Goal: Task Accomplishment & Management: Use online tool/utility

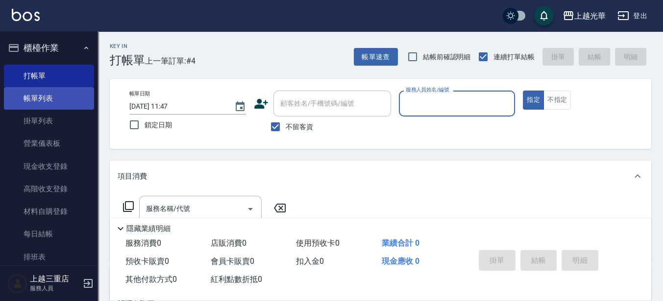
drag, startPoint x: 0, startPoint y: 0, endPoint x: 70, endPoint y: 101, distance: 122.5
click at [70, 101] on link "帳單列表" at bounding box center [49, 98] width 90 height 23
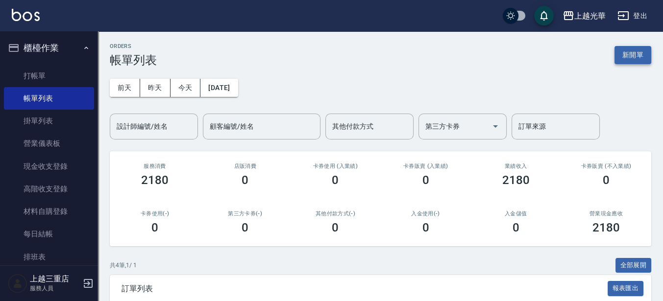
click at [637, 63] on button "新開單" at bounding box center [632, 55] width 37 height 18
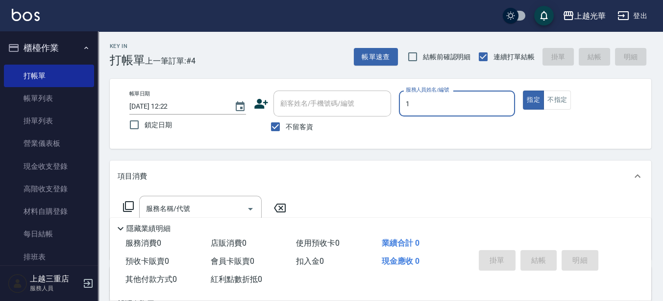
type input "小[PERSON_NAME]-1"
type button "true"
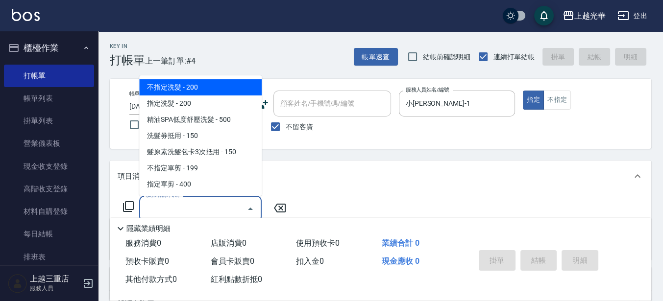
click at [185, 205] on input "服務名稱/代號" at bounding box center [193, 208] width 99 height 17
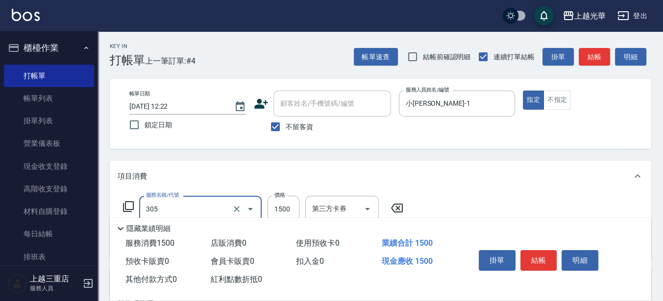
type input "設計燙髮1500(305)"
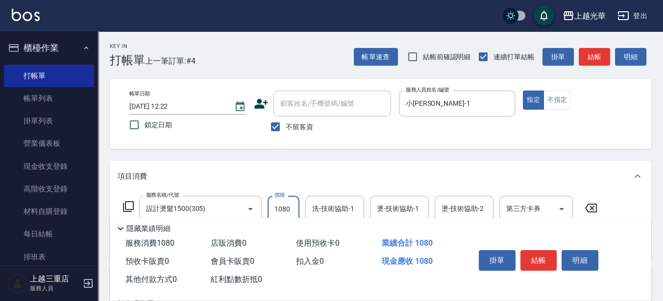
type input "1080"
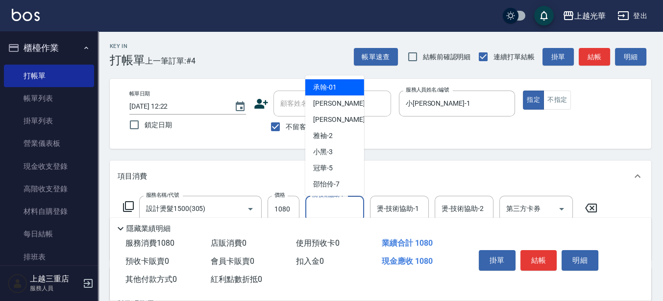
click at [336, 210] on input "洗-技術協助-1" at bounding box center [335, 208] width 50 height 17
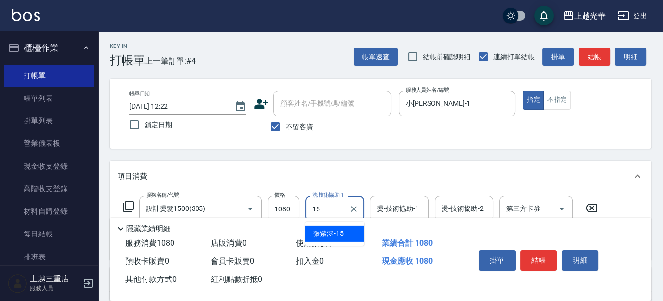
type input "[PERSON_NAME]-15"
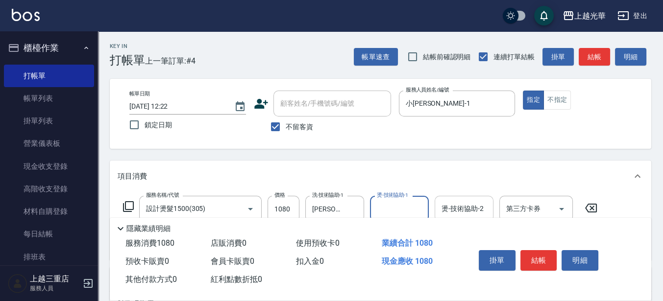
click at [453, 204] on input "燙-技術協助-2" at bounding box center [464, 208] width 50 height 17
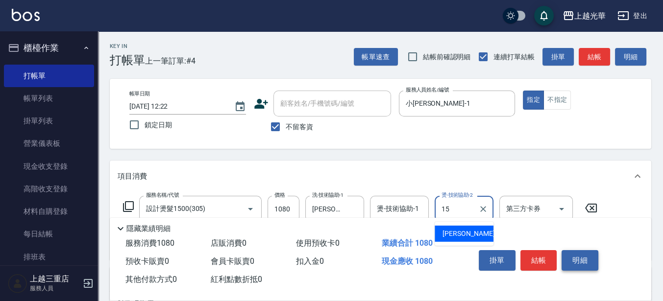
type input "[PERSON_NAME]-15"
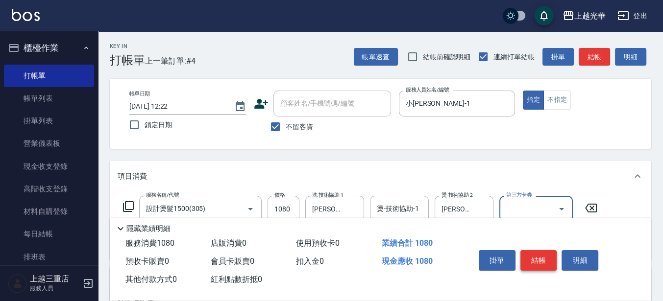
click at [546, 260] on button "結帳" at bounding box center [538, 260] width 37 height 21
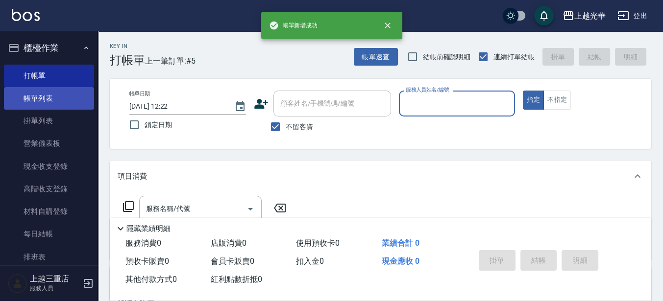
click at [34, 93] on link "帳單列表" at bounding box center [49, 98] width 90 height 23
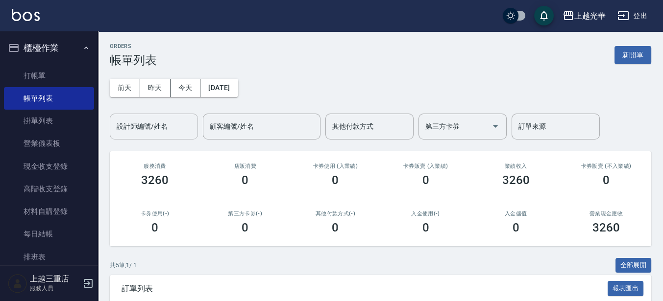
click at [163, 129] on input "設計師編號/姓名" at bounding box center [153, 126] width 79 height 17
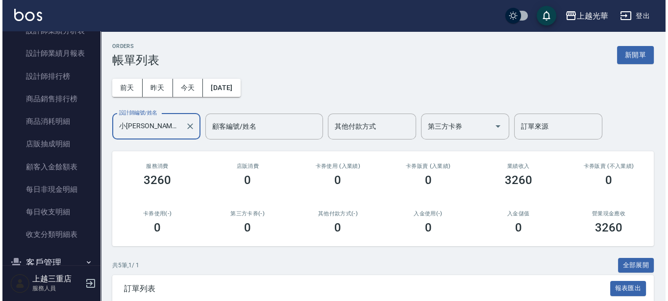
scroll to position [463, 0]
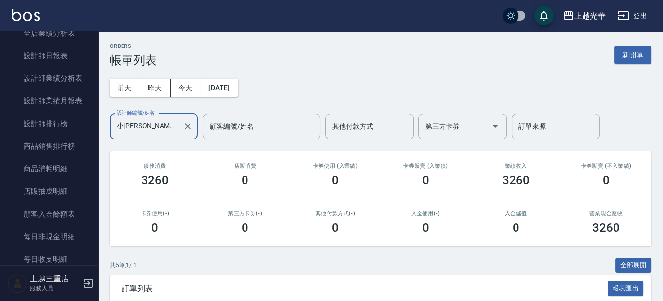
type input "小[PERSON_NAME]-1"
click at [69, 25] on div "[PERSON_NAME]出" at bounding box center [331, 15] width 663 height 31
click at [68, 26] on div "[PERSON_NAME]出" at bounding box center [331, 15] width 663 height 31
click at [67, 30] on div "[PERSON_NAME]出" at bounding box center [331, 15] width 663 height 31
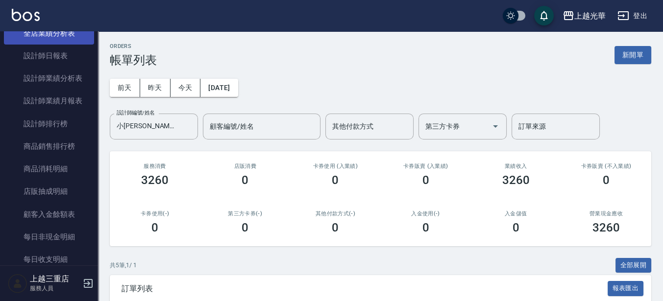
click at [47, 34] on link "全店業績分析表" at bounding box center [49, 33] width 90 height 23
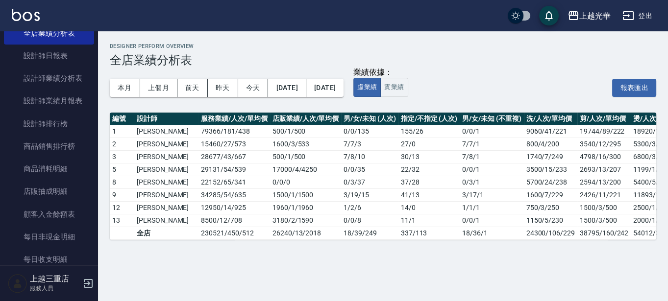
click at [50, 30] on div "[PERSON_NAME]出" at bounding box center [334, 15] width 668 height 31
click at [47, 29] on div "[PERSON_NAME]出" at bounding box center [334, 15] width 668 height 31
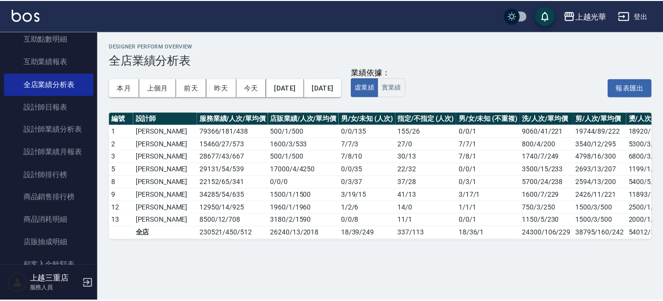
scroll to position [407, 0]
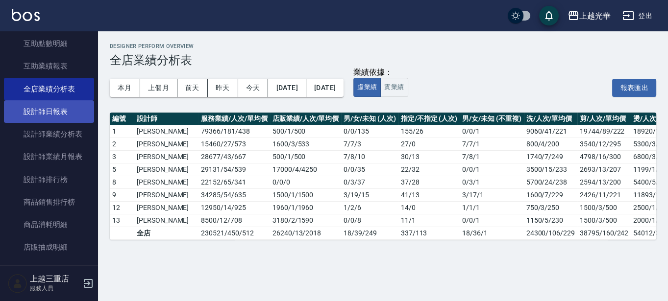
click at [53, 112] on link "設計師日報表" at bounding box center [49, 111] width 90 height 23
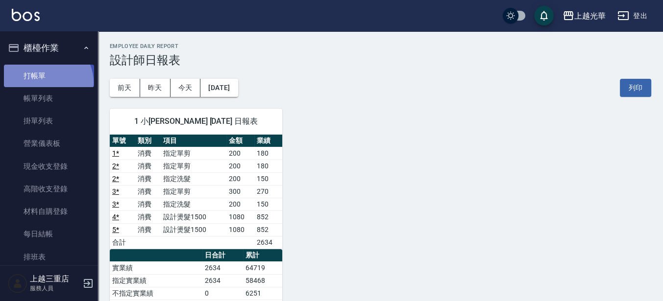
click at [45, 82] on link "打帳單" at bounding box center [49, 76] width 90 height 23
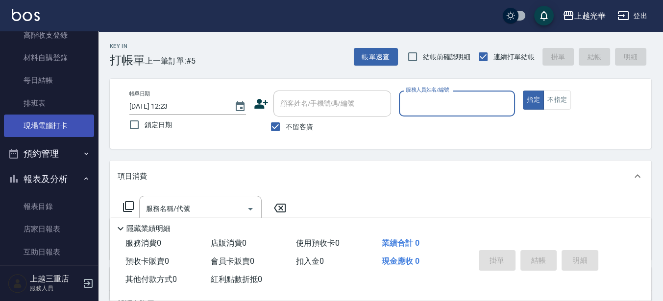
scroll to position [184, 0]
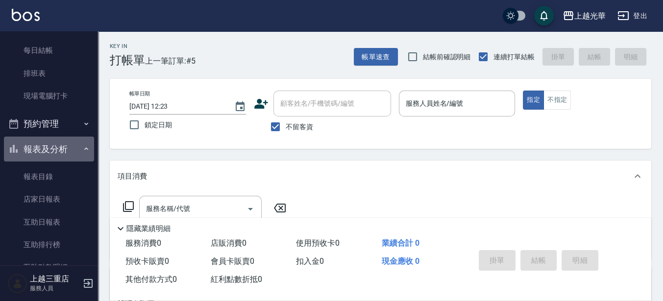
click at [54, 145] on button "報表及分析" at bounding box center [49, 149] width 90 height 25
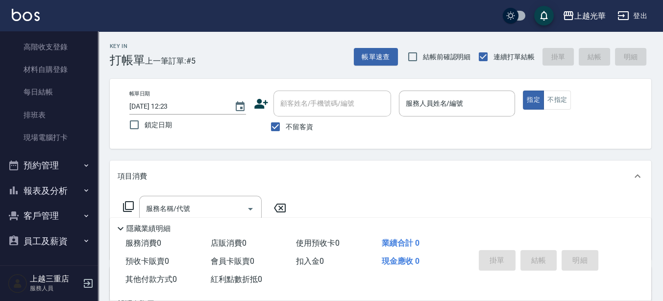
scroll to position [142, 0]
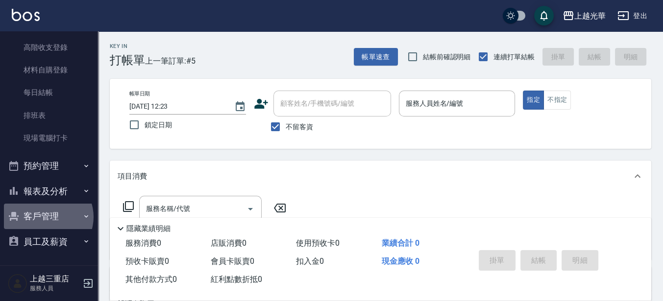
click at [48, 217] on button "客戶管理" at bounding box center [49, 216] width 90 height 25
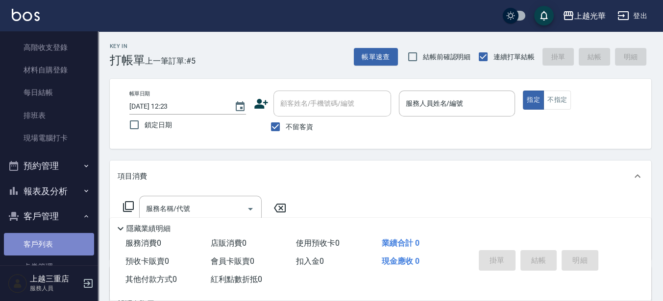
click at [49, 238] on link "客戶列表" at bounding box center [49, 244] width 90 height 23
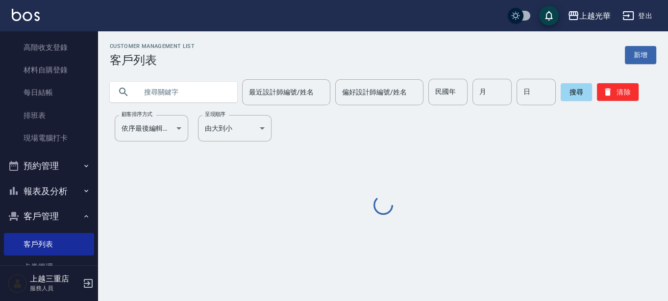
drag, startPoint x: 147, startPoint y: 134, endPoint x: 181, endPoint y: 98, distance: 49.5
click at [181, 98] on input "text" at bounding box center [183, 92] width 92 height 26
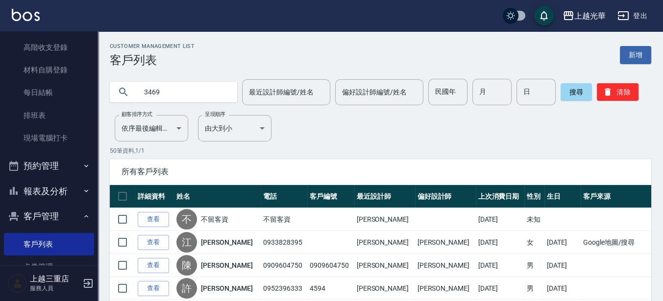
type input "3469"
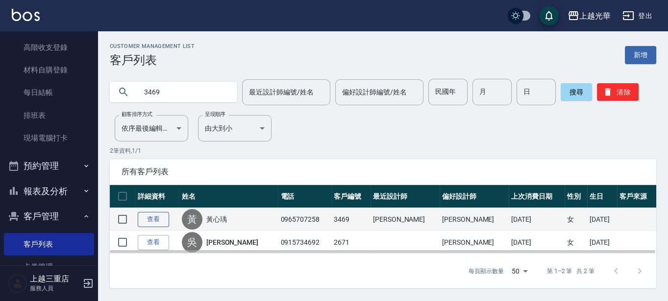
click at [154, 224] on link "查看" at bounding box center [153, 219] width 31 height 15
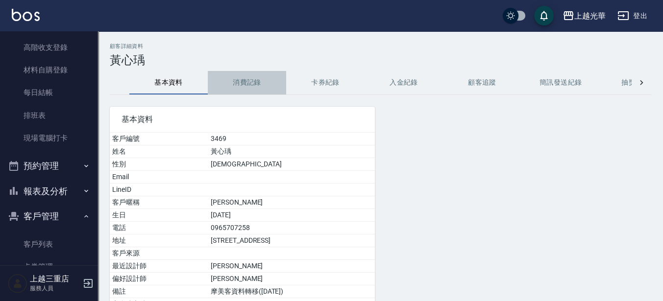
click at [260, 84] on button "消費記錄" at bounding box center [247, 83] width 78 height 24
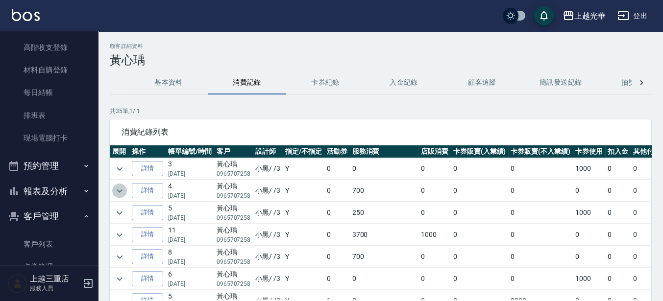
click at [119, 187] on icon "expand row" at bounding box center [120, 191] width 12 height 12
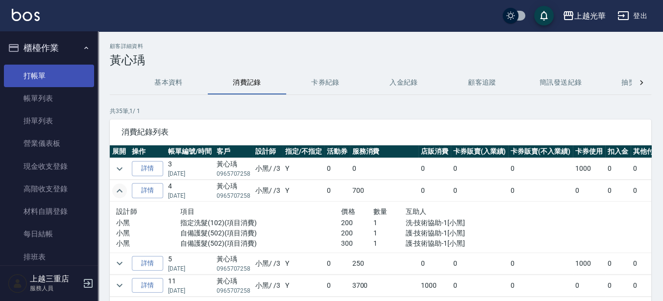
click at [48, 80] on link "打帳單" at bounding box center [49, 76] width 90 height 23
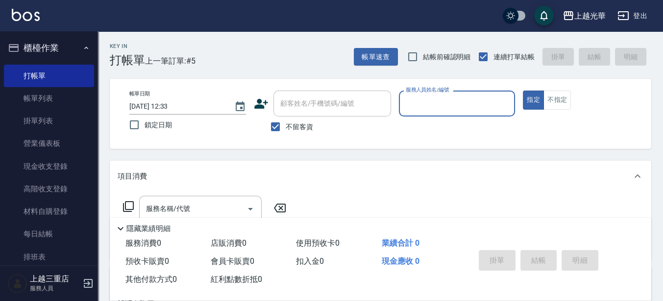
click at [306, 122] on span "不留客資" at bounding box center [299, 127] width 27 height 10
click at [286, 121] on input "不留客資" at bounding box center [275, 127] width 21 height 21
checkbox input "false"
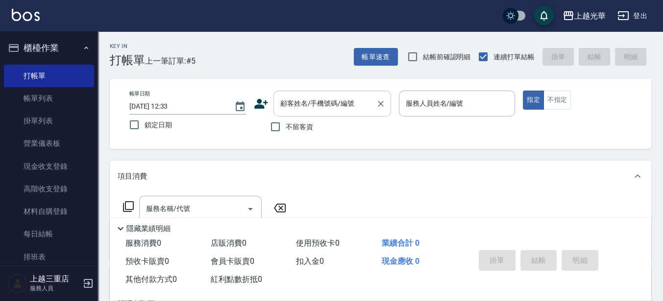
click at [308, 107] on input "顧客姓名/手機號碼/編號" at bounding box center [325, 103] width 94 height 17
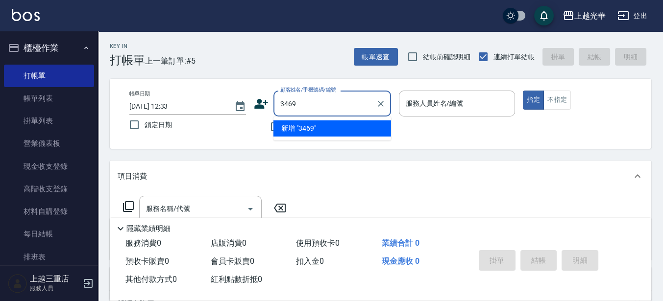
type input "3469"
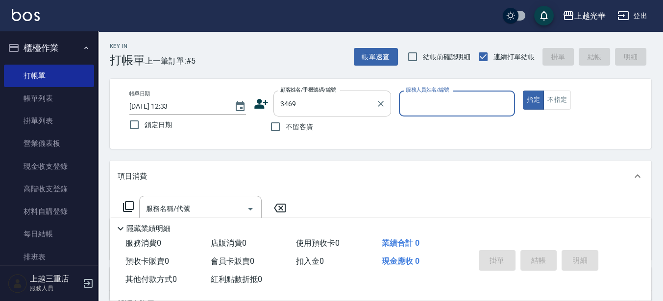
click at [523, 91] on button "指定" at bounding box center [533, 100] width 21 height 19
type button "true"
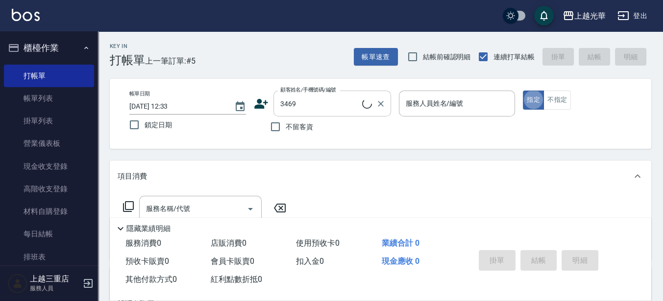
type input "[PERSON_NAME]/0965707258/3469"
type input "小黑-3"
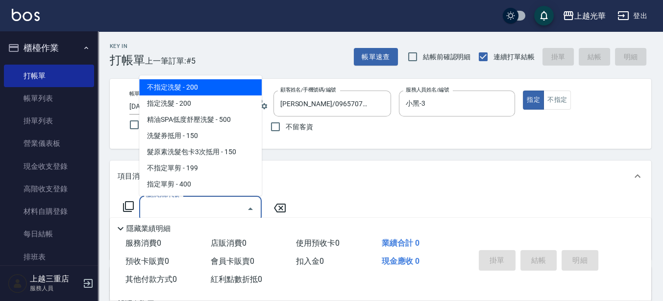
click at [212, 215] on input "服務名稱/代號" at bounding box center [193, 208] width 99 height 17
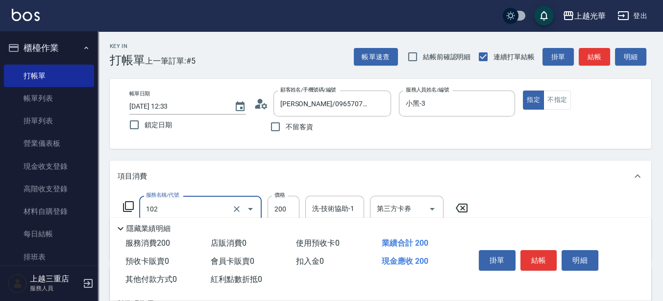
type input "指定洗髮(102)"
type input "小黑-3"
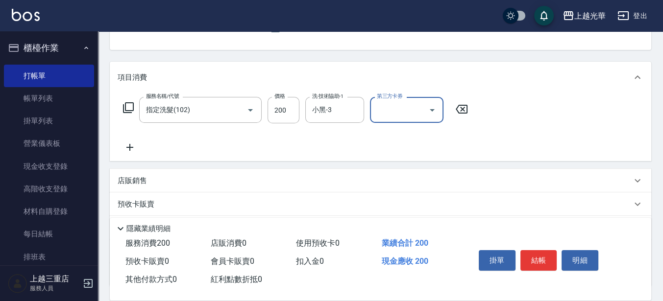
scroll to position [122, 0]
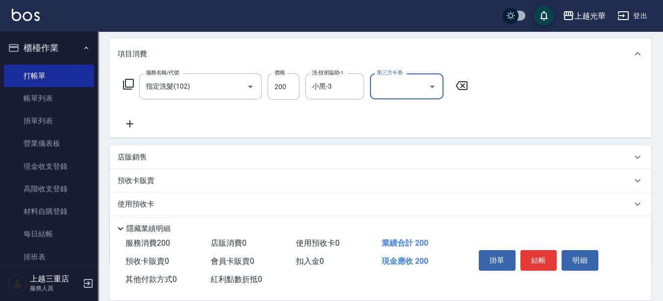
click at [129, 120] on icon at bounding box center [130, 124] width 24 height 12
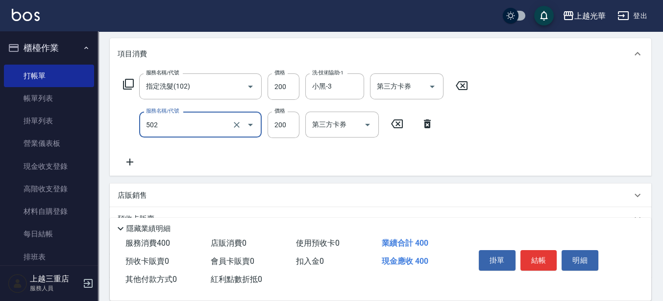
type input "自備護髮(502)"
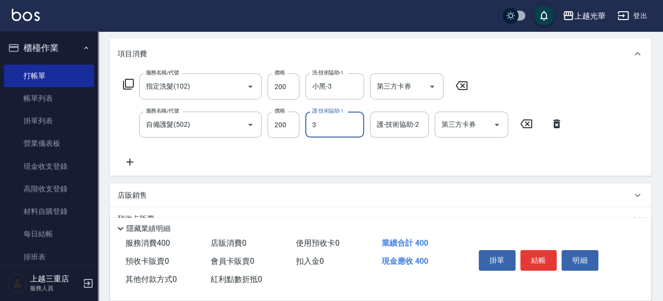
type input "小黑-3"
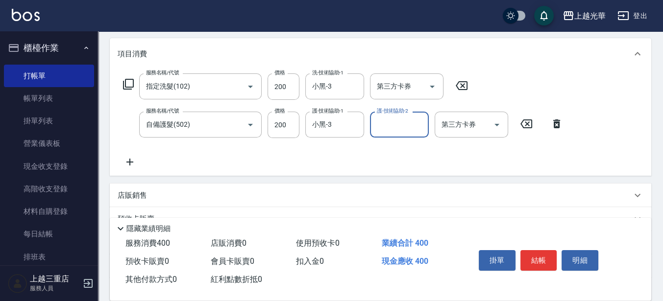
drag, startPoint x: 128, startPoint y: 151, endPoint x: 130, endPoint y: 168, distance: 16.7
click at [129, 153] on div "服務名稱/代號 指定洗髮(102) 服務名稱/代號 價格 200 價格 洗-技術協助-1 小黑-3 洗-技術協助-1 第三方卡券 第三方卡券 服務名稱/代號 …" at bounding box center [343, 120] width 451 height 95
click at [130, 168] on icon at bounding box center [130, 162] width 24 height 12
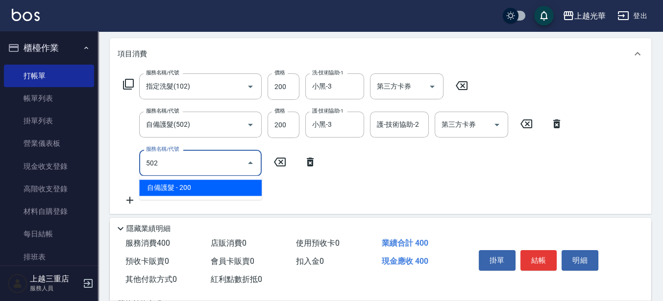
type input "自備護髮(502)"
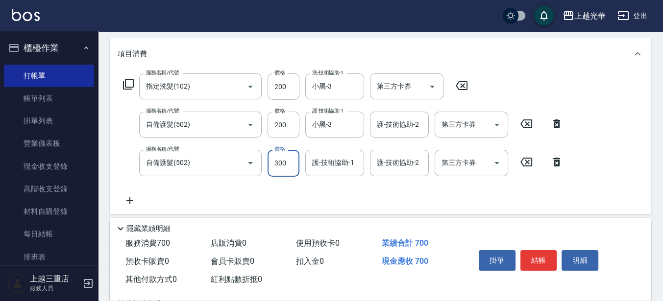
type input "300"
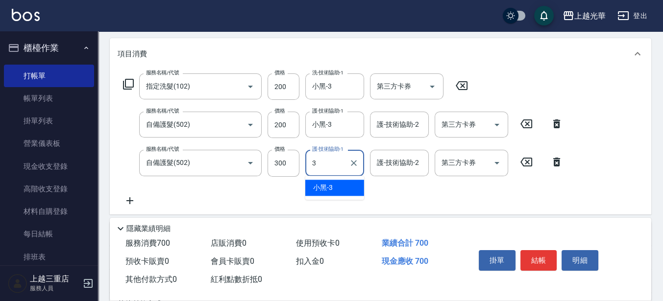
type input "小黑-3"
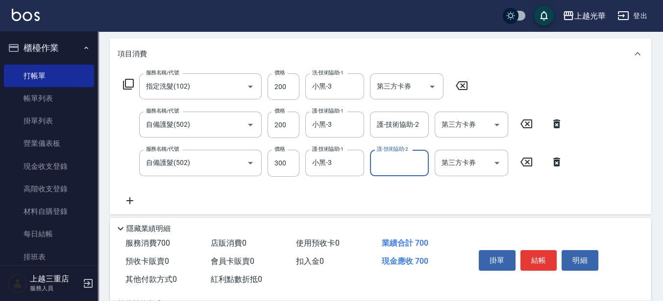
click at [127, 202] on icon at bounding box center [130, 201] width 24 height 12
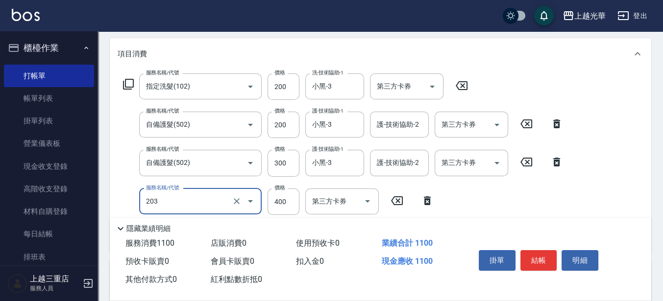
type input "指定單剪(203)"
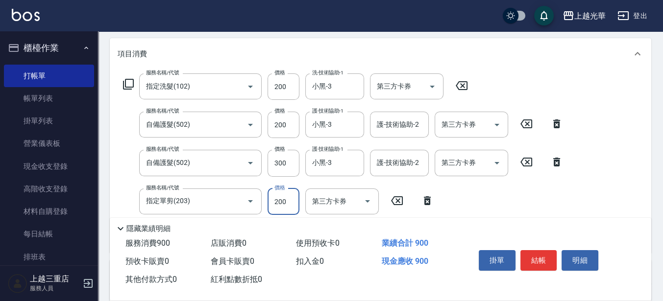
type input "200"
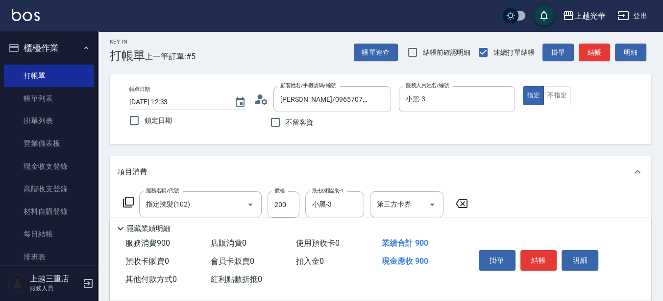
scroll to position [0, 0]
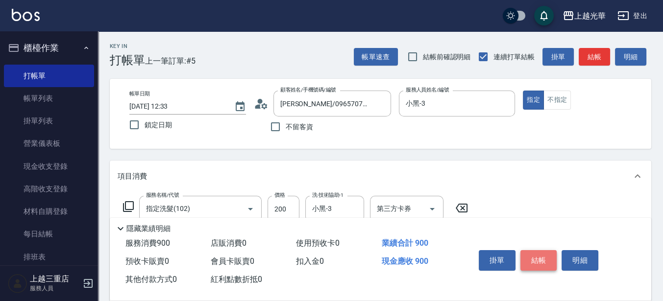
click at [551, 253] on button "結帳" at bounding box center [538, 260] width 37 height 21
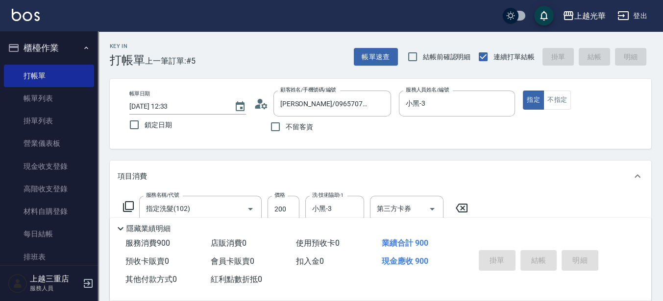
type input "[DATE] 12:34"
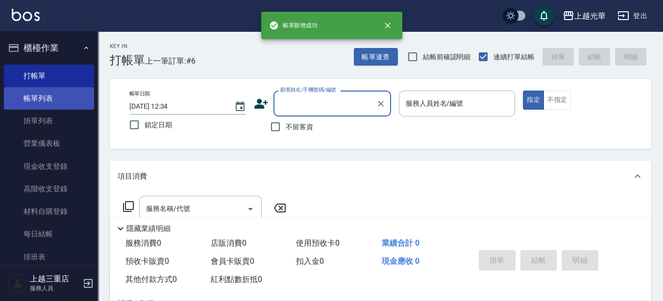
click at [48, 97] on link "帳單列表" at bounding box center [49, 98] width 90 height 23
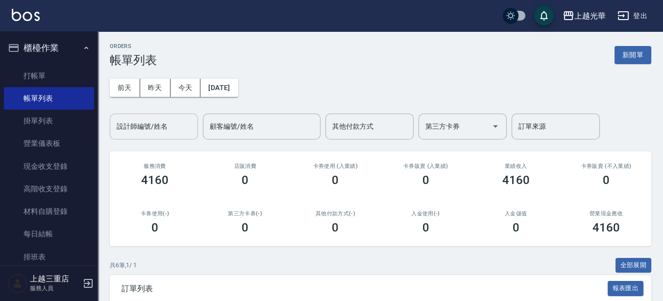
click at [143, 117] on div "設計師編號/姓名" at bounding box center [154, 127] width 88 height 26
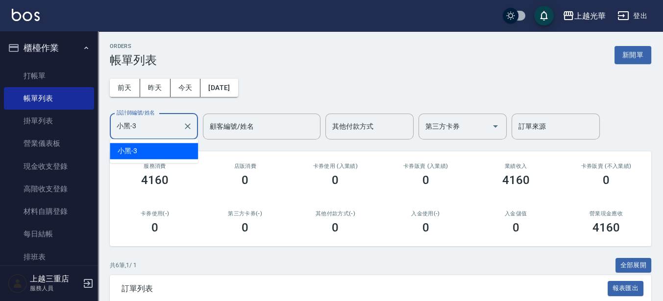
type input "小黑-3"
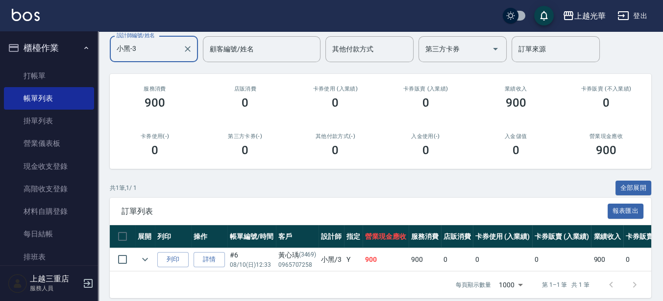
scroll to position [95, 0]
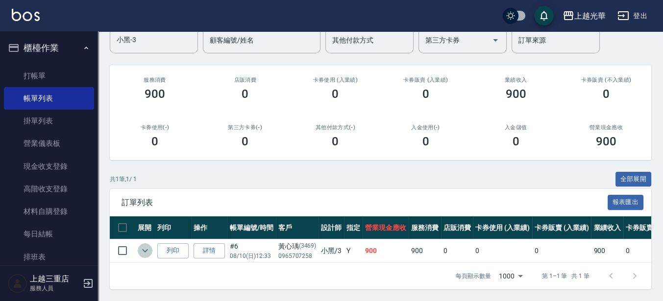
click at [142, 245] on icon "expand row" at bounding box center [145, 251] width 12 height 12
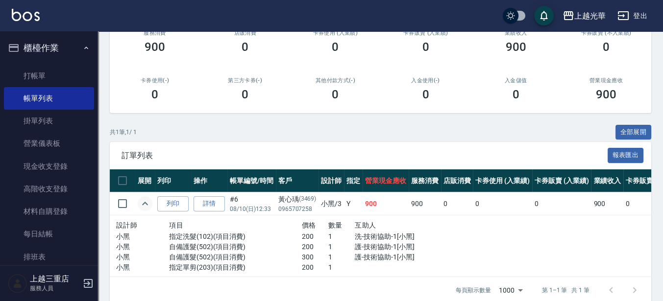
scroll to position [155, 0]
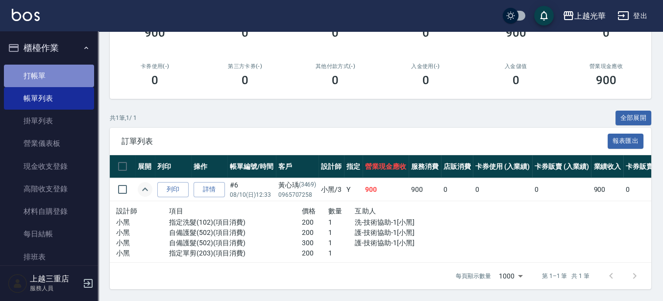
click at [53, 72] on link "打帳單" at bounding box center [49, 76] width 90 height 23
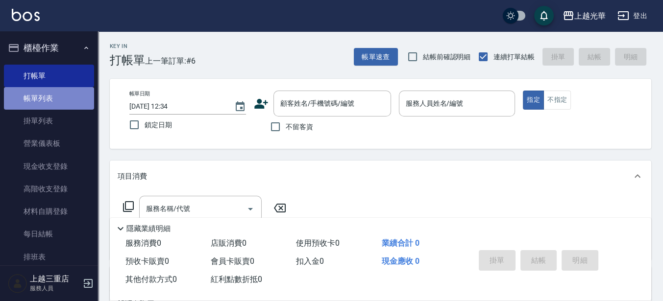
click at [73, 90] on link "帳單列表" at bounding box center [49, 98] width 90 height 23
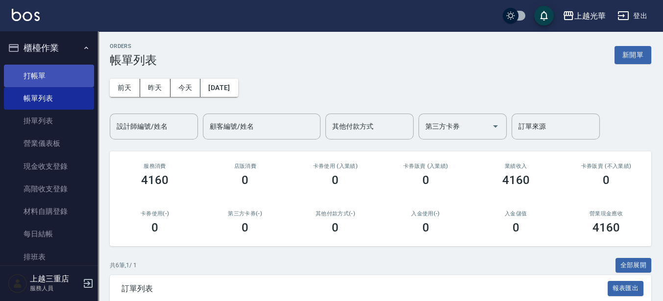
click at [80, 75] on link "打帳單" at bounding box center [49, 76] width 90 height 23
